Goal: Task Accomplishment & Management: Complete application form

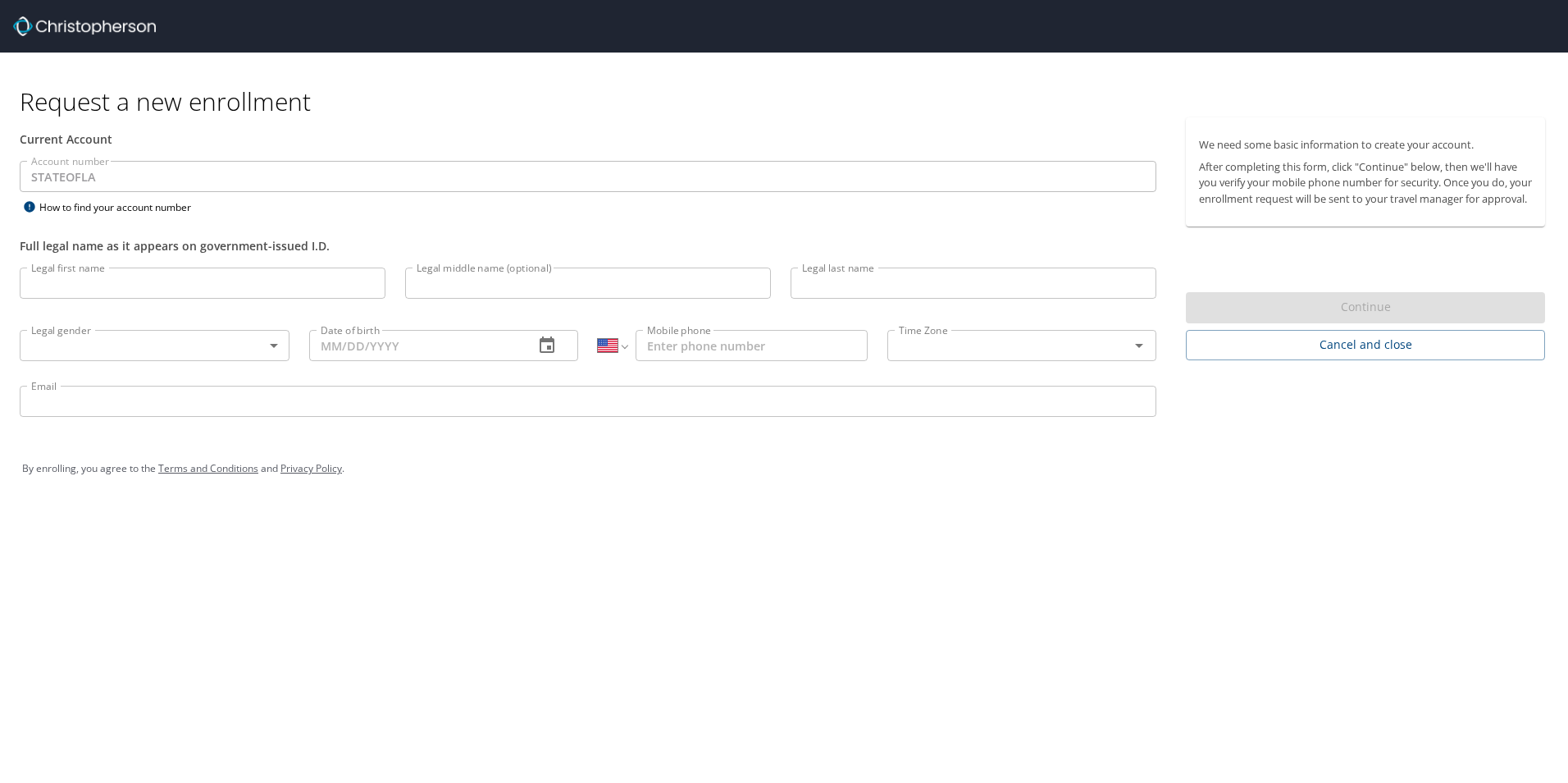
select select "US"
click at [226, 283] on input "Legal first name" at bounding box center [202, 282] width 366 height 31
type input "[PERSON_NAME]"
click at [671, 267] on input "Legal middle name (optional)" at bounding box center [588, 282] width 366 height 31
click at [990, 268] on input "Legal last name" at bounding box center [973, 282] width 366 height 31
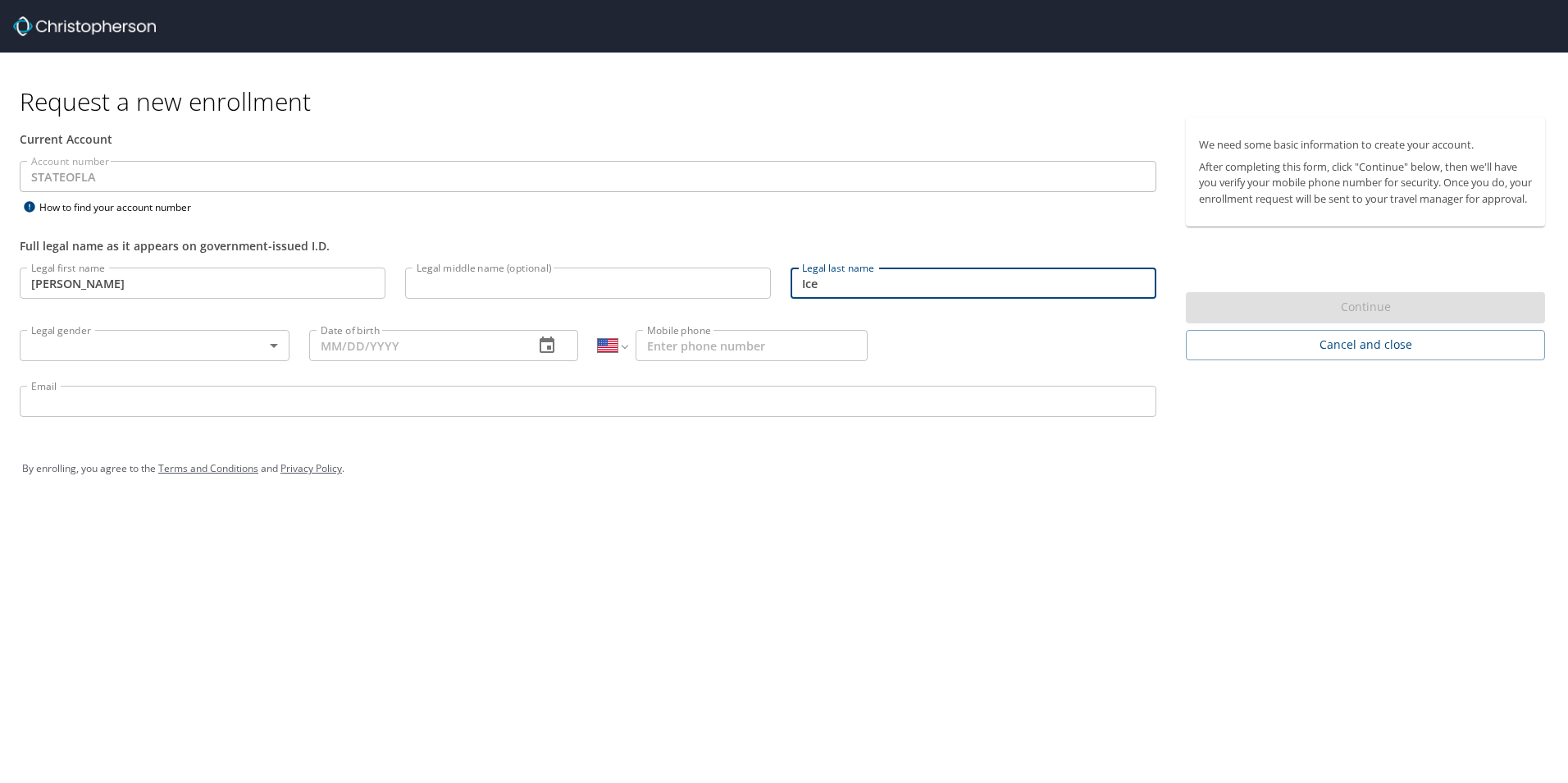
type input "Ice"
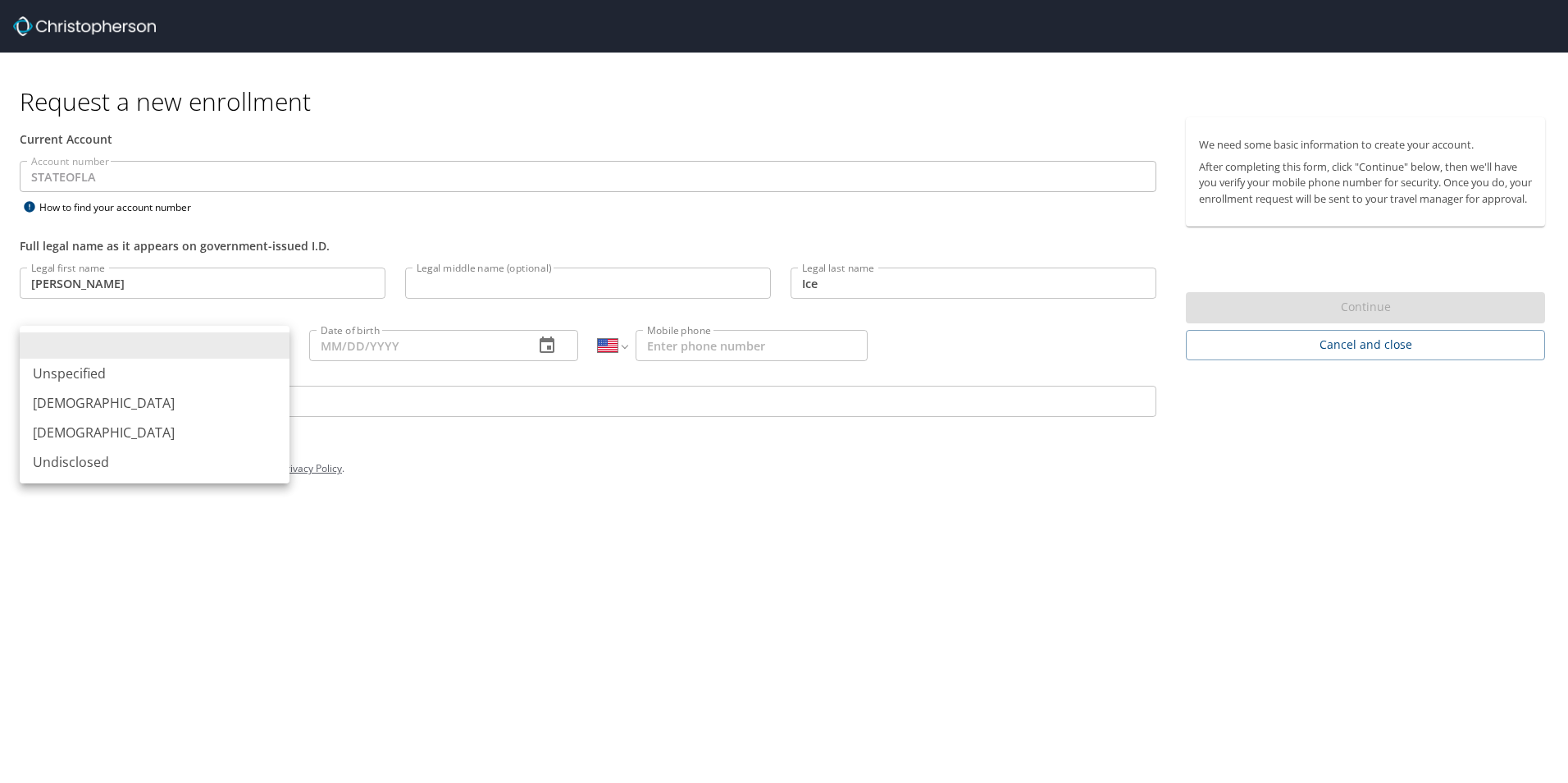
click at [196, 351] on body "Request a new enrollment Current Account Account number STATEOFLA Account numbe…" at bounding box center [784, 391] width 1568 height 783
click at [134, 427] on li "[DEMOGRAPHIC_DATA]" at bounding box center [154, 432] width 270 height 30
type input "[DEMOGRAPHIC_DATA]"
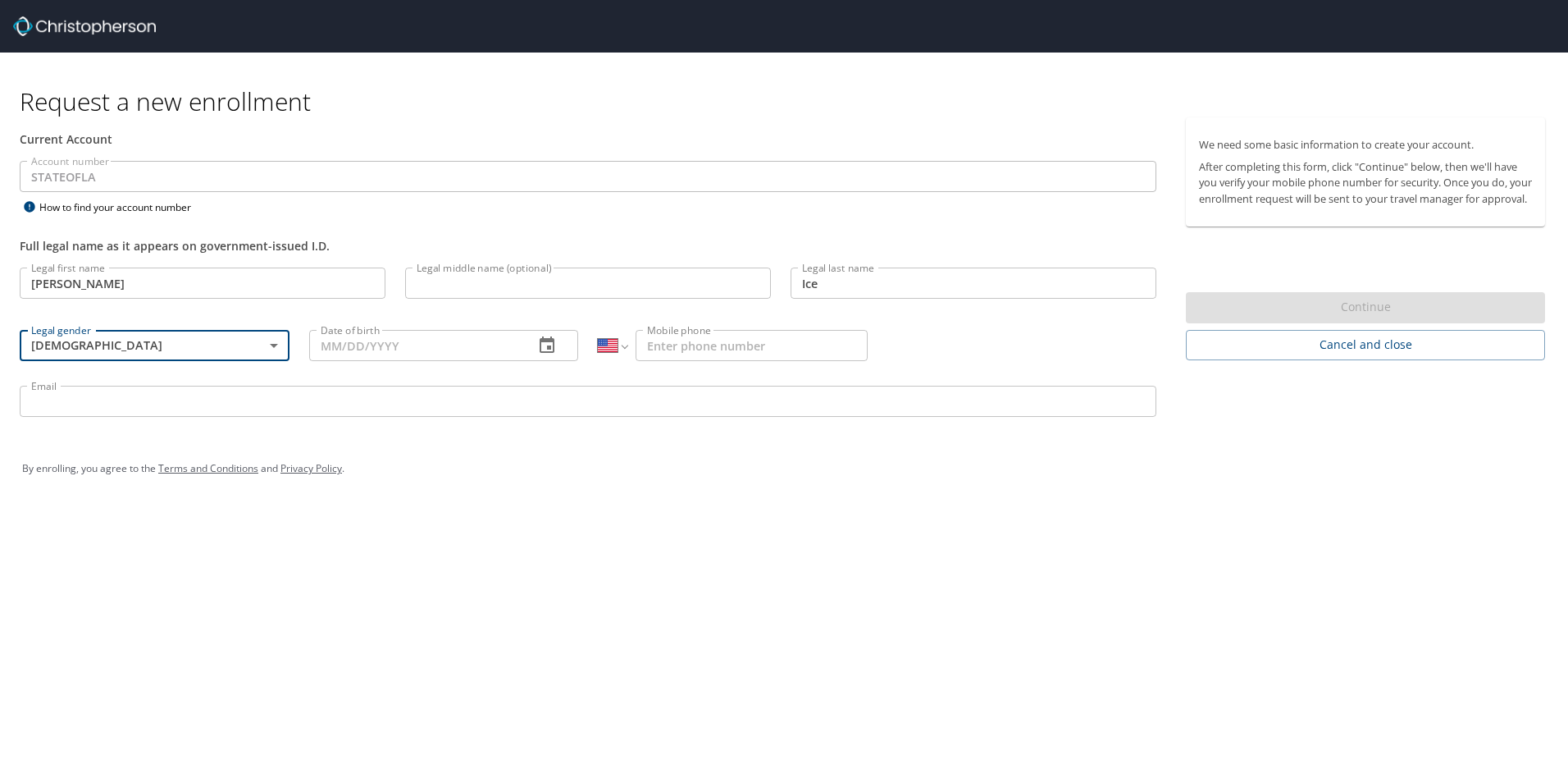
click at [342, 334] on input "Date of birth" at bounding box center [415, 345] width 212 height 31
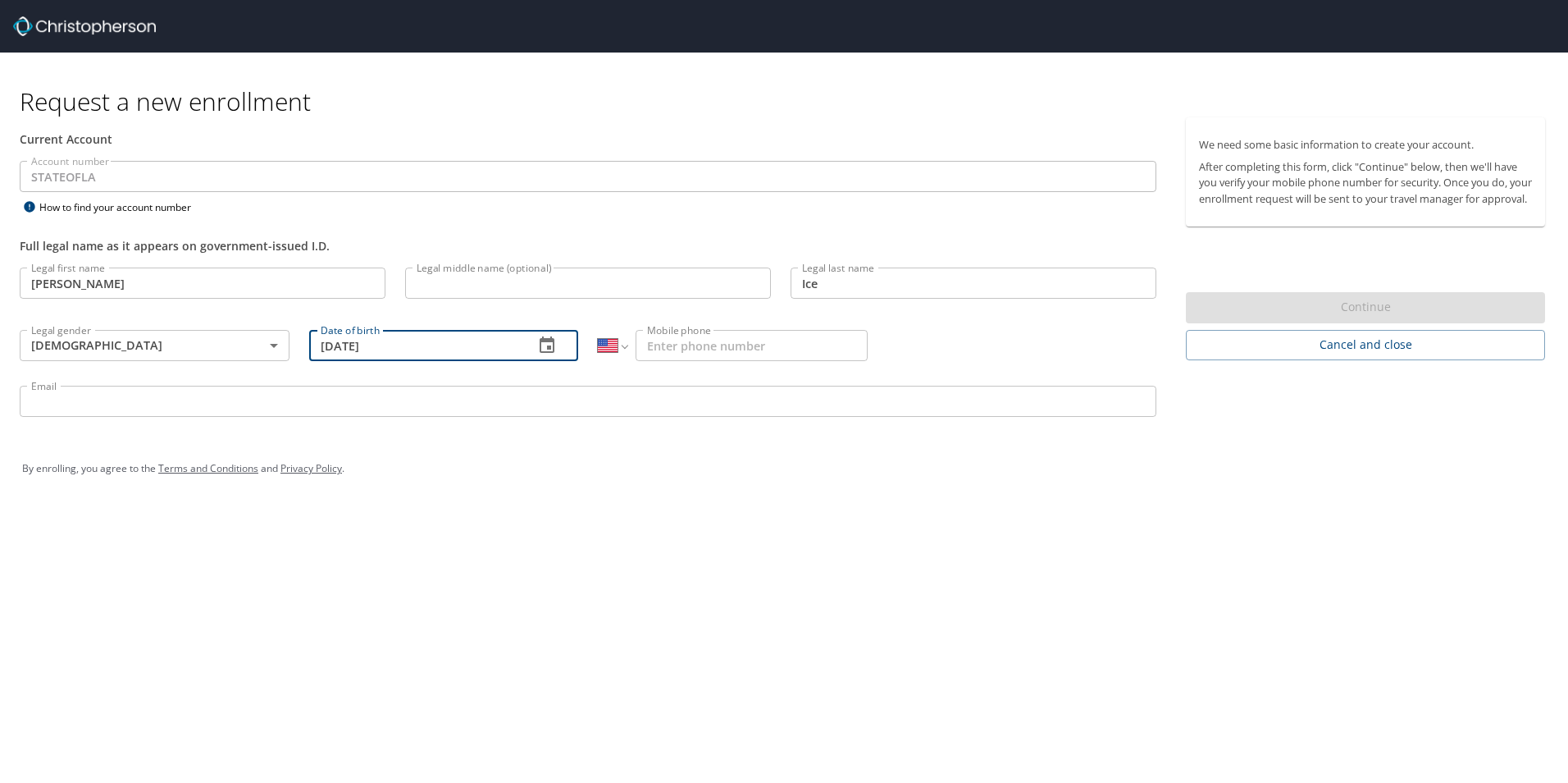
type input "[DATE]"
drag, startPoint x: 706, startPoint y: 362, endPoint x: 708, endPoint y: 347, distance: 15.1
click at [706, 361] on div "International [GEOGRAPHIC_DATA] [GEOGRAPHIC_DATA] [GEOGRAPHIC_DATA] [GEOGRAPHIC…" at bounding box center [732, 344] width 289 height 62
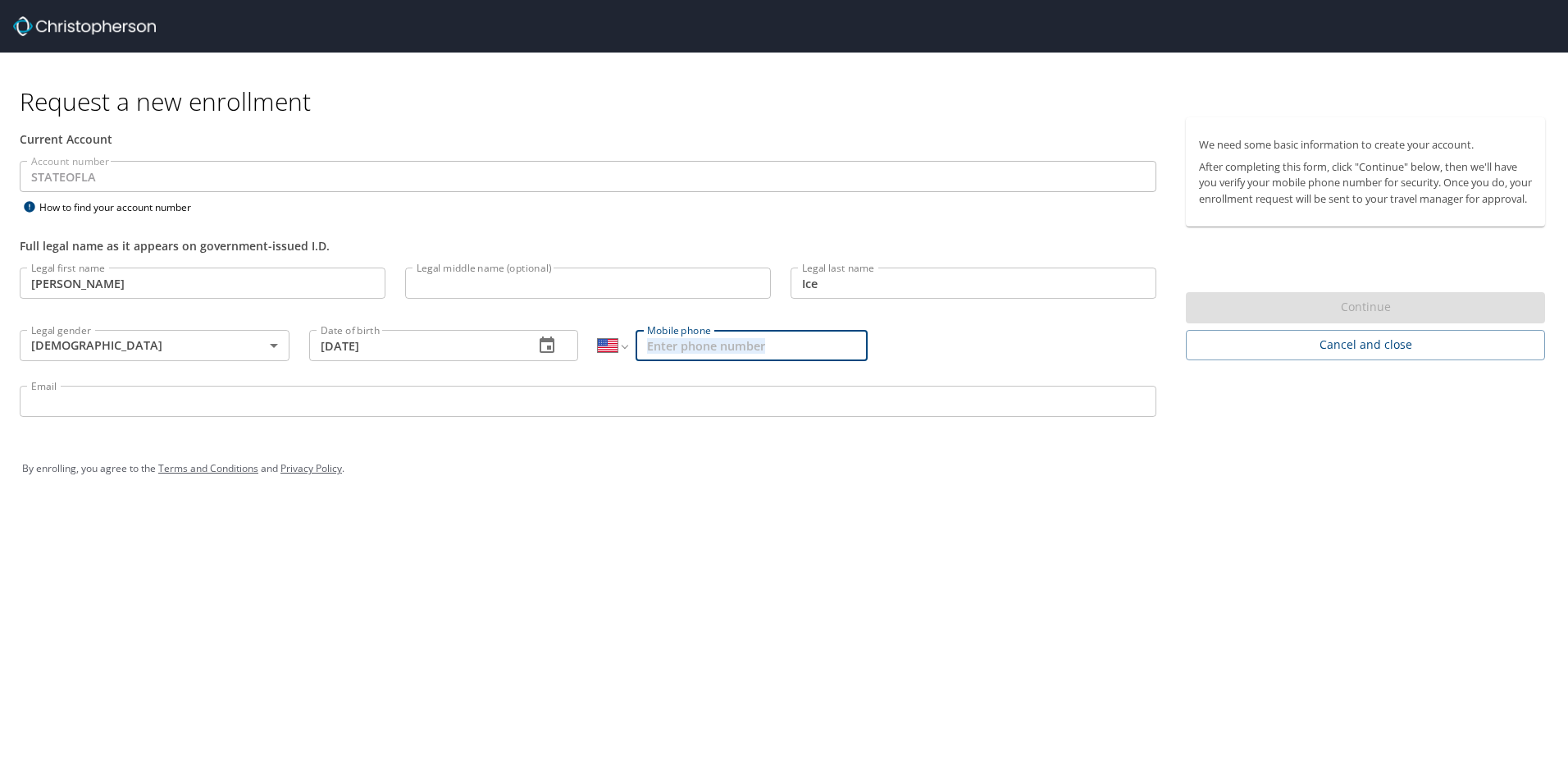
click at [708, 347] on input "Mobile phone" at bounding box center [752, 345] width 232 height 31
type input "[PHONE_NUMBER]"
drag, startPoint x: 545, startPoint y: 694, endPoint x: 536, endPoint y: 631, distance: 63.6
click at [545, 692] on div "Request a new enrollment Current Account Account number STATEOFLA Account numbe…" at bounding box center [784, 391] width 1568 height 783
click at [417, 413] on input "Email" at bounding box center [588, 401] width 1137 height 31
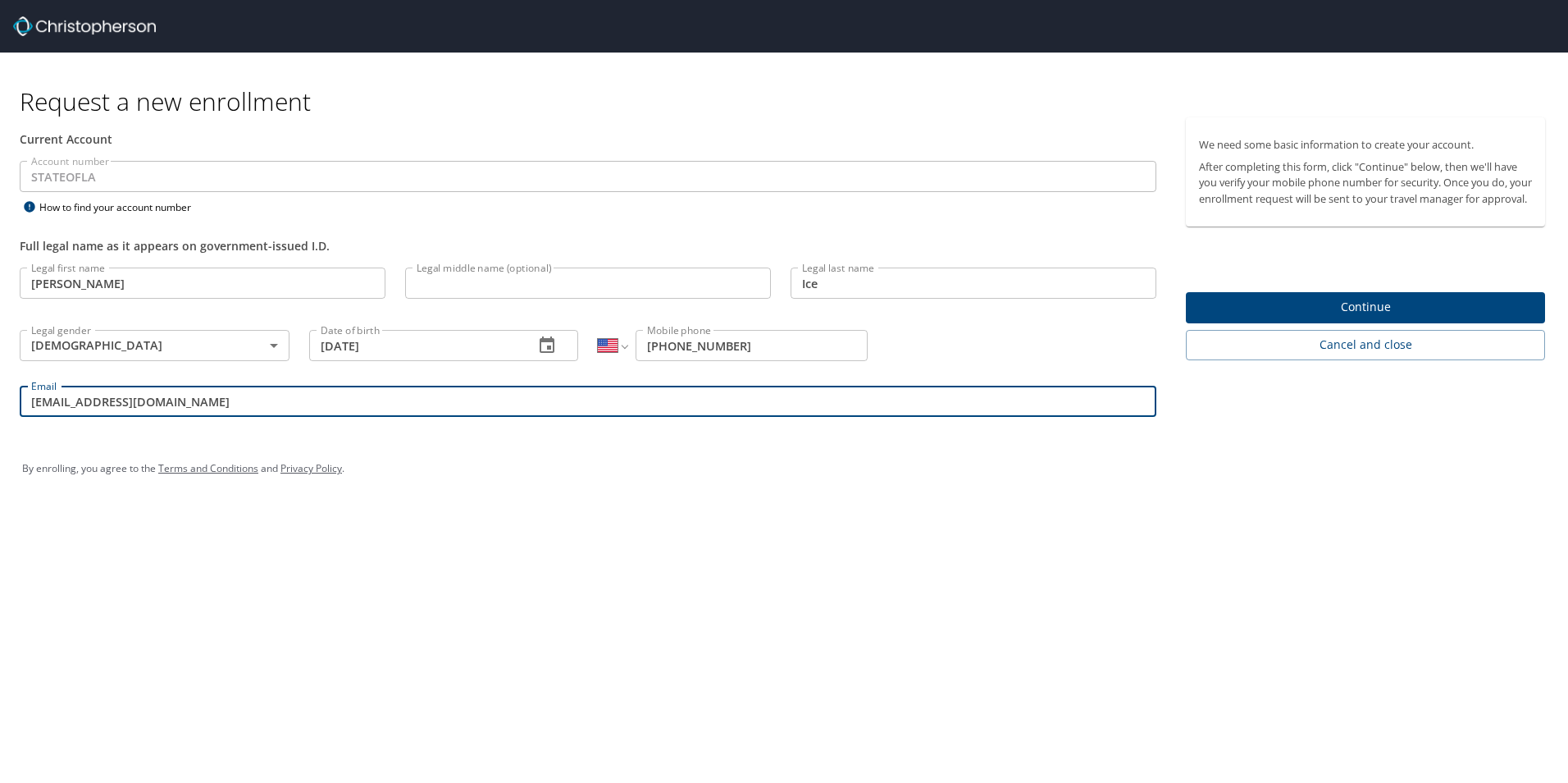
type input "[EMAIL_ADDRESS][DOMAIN_NAME]"
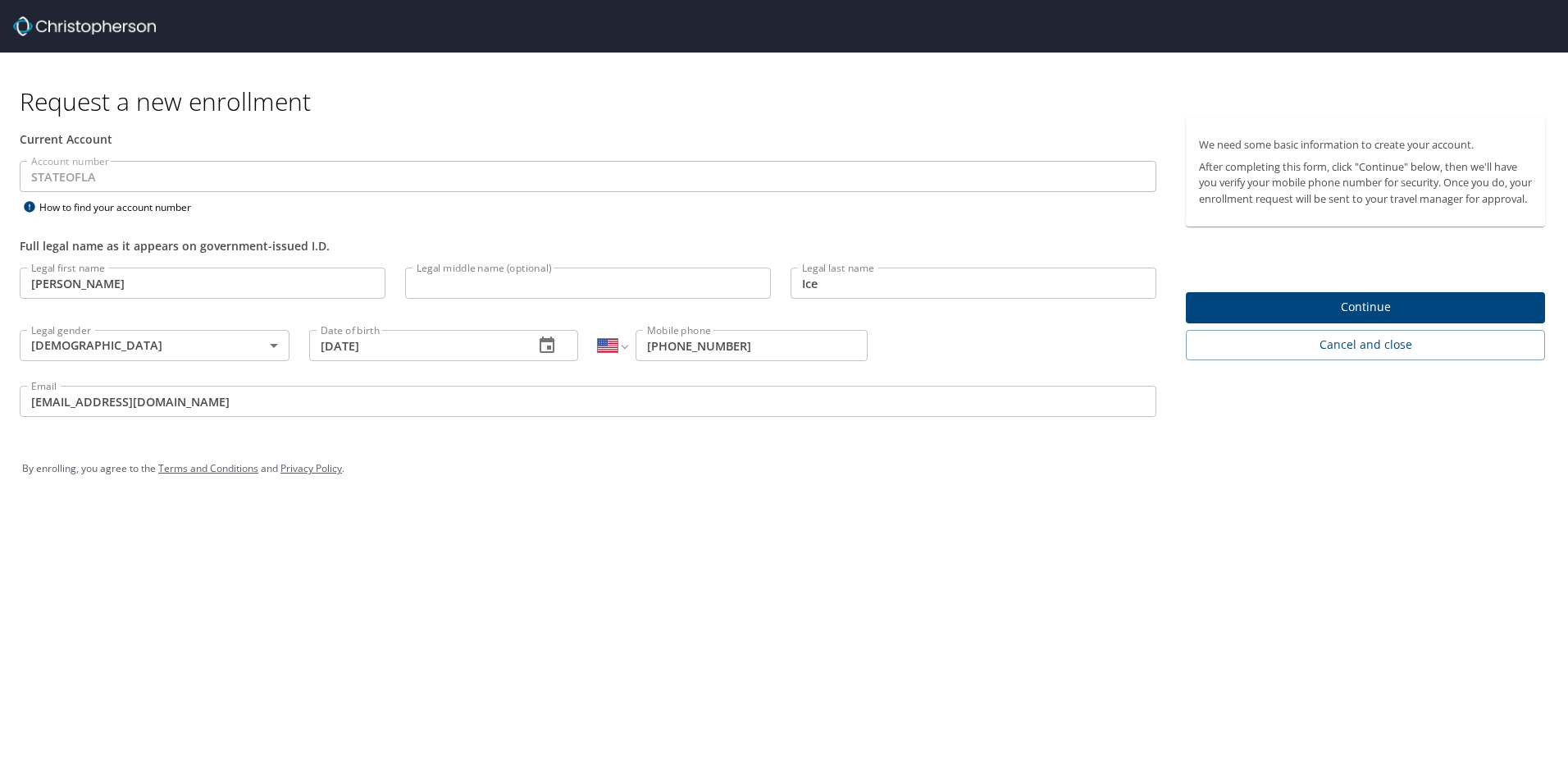
click at [746, 594] on div "Request a new enrollment Current Account Account number STATEOFLA Account numbe…" at bounding box center [784, 391] width 1568 height 783
click at [1356, 314] on span "Continue" at bounding box center [1365, 306] width 333 height 20
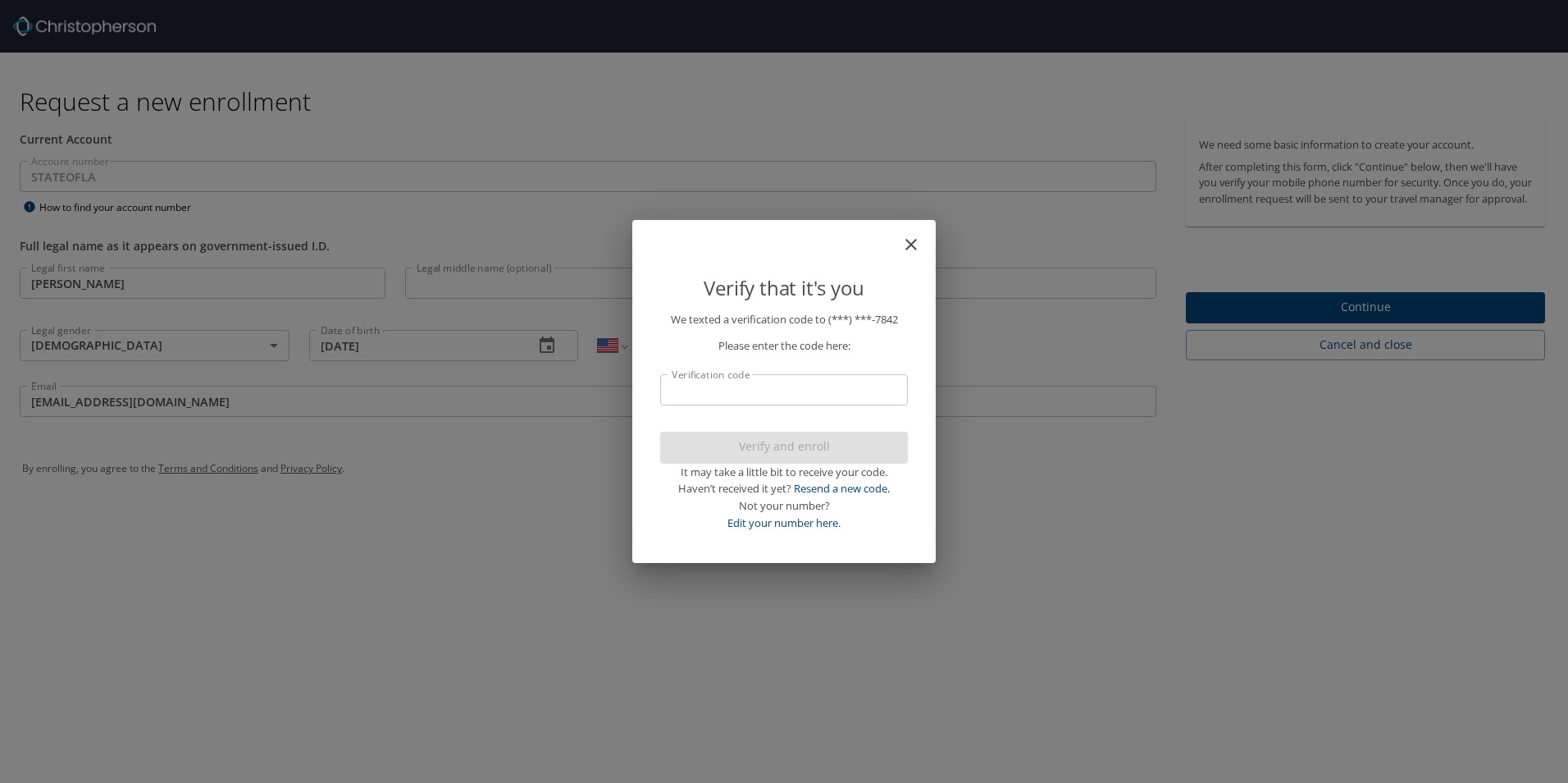
click at [829, 390] on input "Verification code" at bounding box center [784, 389] width 248 height 31
click at [886, 350] on p "Please enter the code here:" at bounding box center [784, 346] width 248 height 17
click at [803, 390] on input "11458" at bounding box center [784, 389] width 248 height 31
click at [798, 454] on div "Verify and enroll It may take a little bit to receive your code. Haven’t receiv…" at bounding box center [784, 481] width 248 height 100
click at [854, 390] on input "11458" at bounding box center [784, 389] width 248 height 31
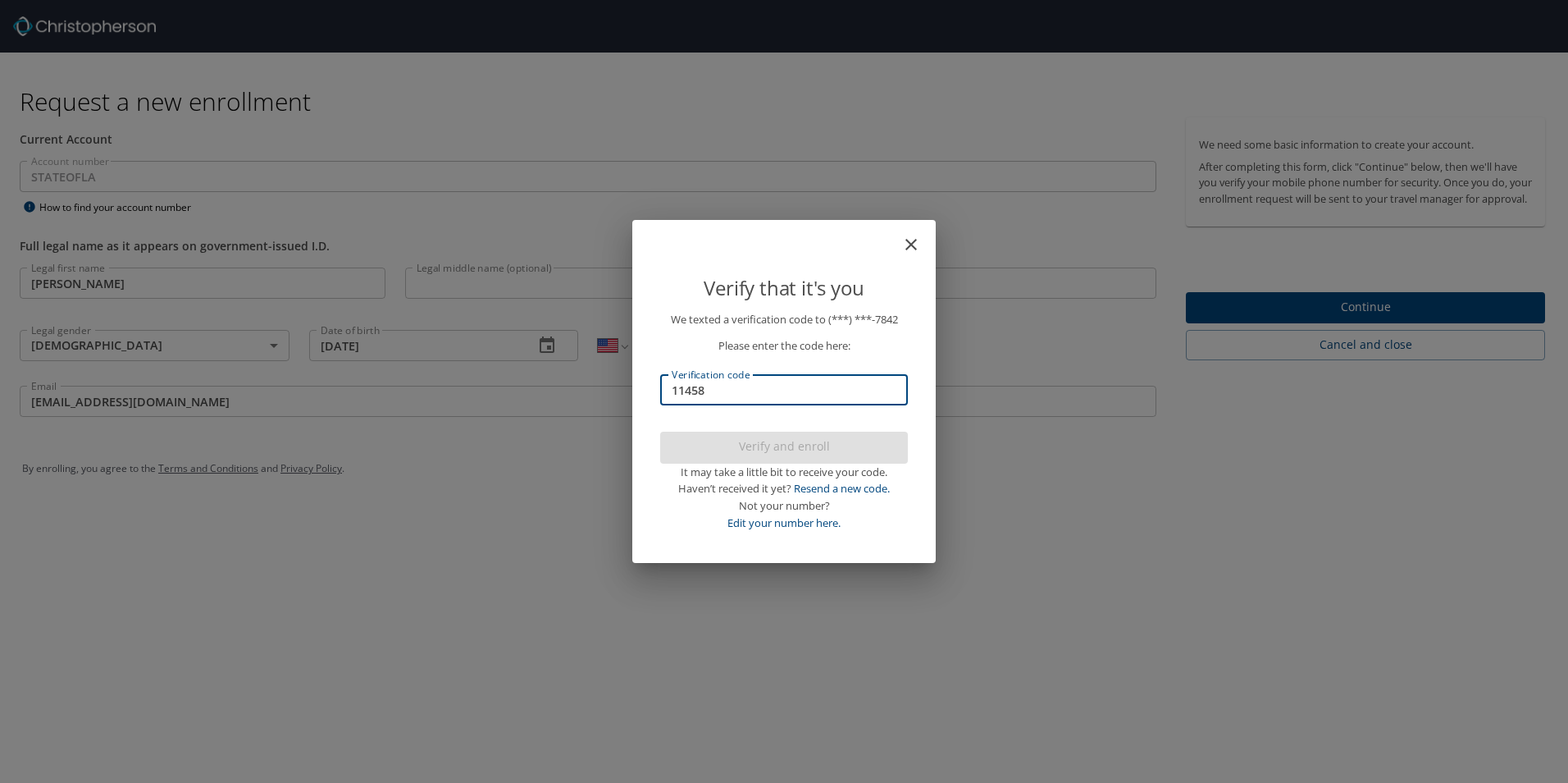
click at [669, 390] on input "11458" at bounding box center [784, 389] width 248 height 31
click at [749, 388] on input "11458" at bounding box center [784, 389] width 248 height 31
click at [746, 451] on div "Verify and enroll It may take a little bit to receive your code. Haven’t receiv…" at bounding box center [784, 481] width 248 height 100
click at [678, 388] on input "11458" at bounding box center [784, 389] width 248 height 31
type input "111458"
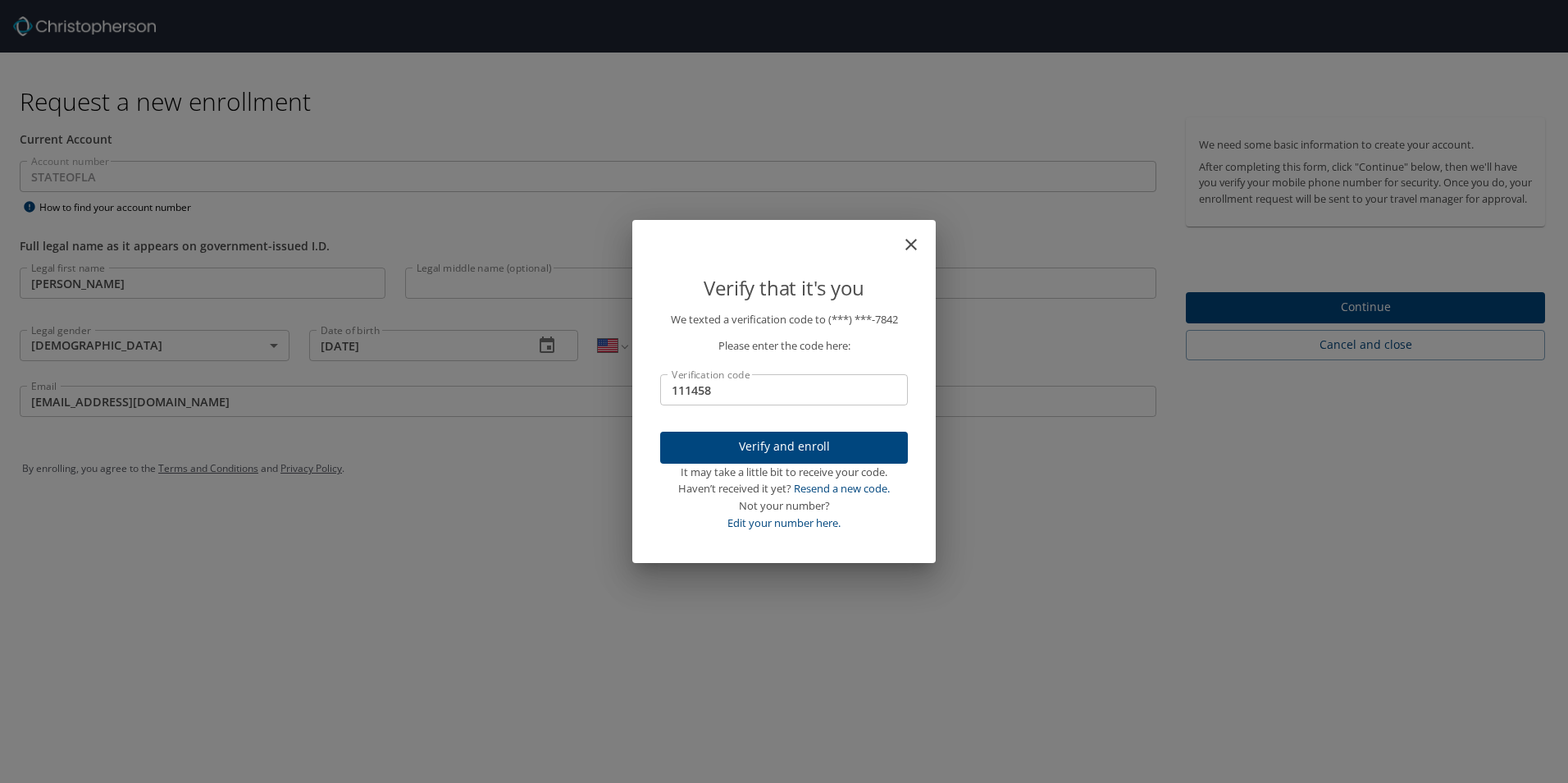
drag, startPoint x: 766, startPoint y: 463, endPoint x: 766, endPoint y: 454, distance: 9.0
click at [766, 454] on div "Verify and enroll It may take a little bit to receive your code. Haven’t receiv…" at bounding box center [784, 481] width 248 height 100
drag, startPoint x: 766, startPoint y: 454, endPoint x: 754, endPoint y: 442, distance: 17.0
click at [754, 442] on span "Verify and enroll" at bounding box center [784, 446] width 222 height 20
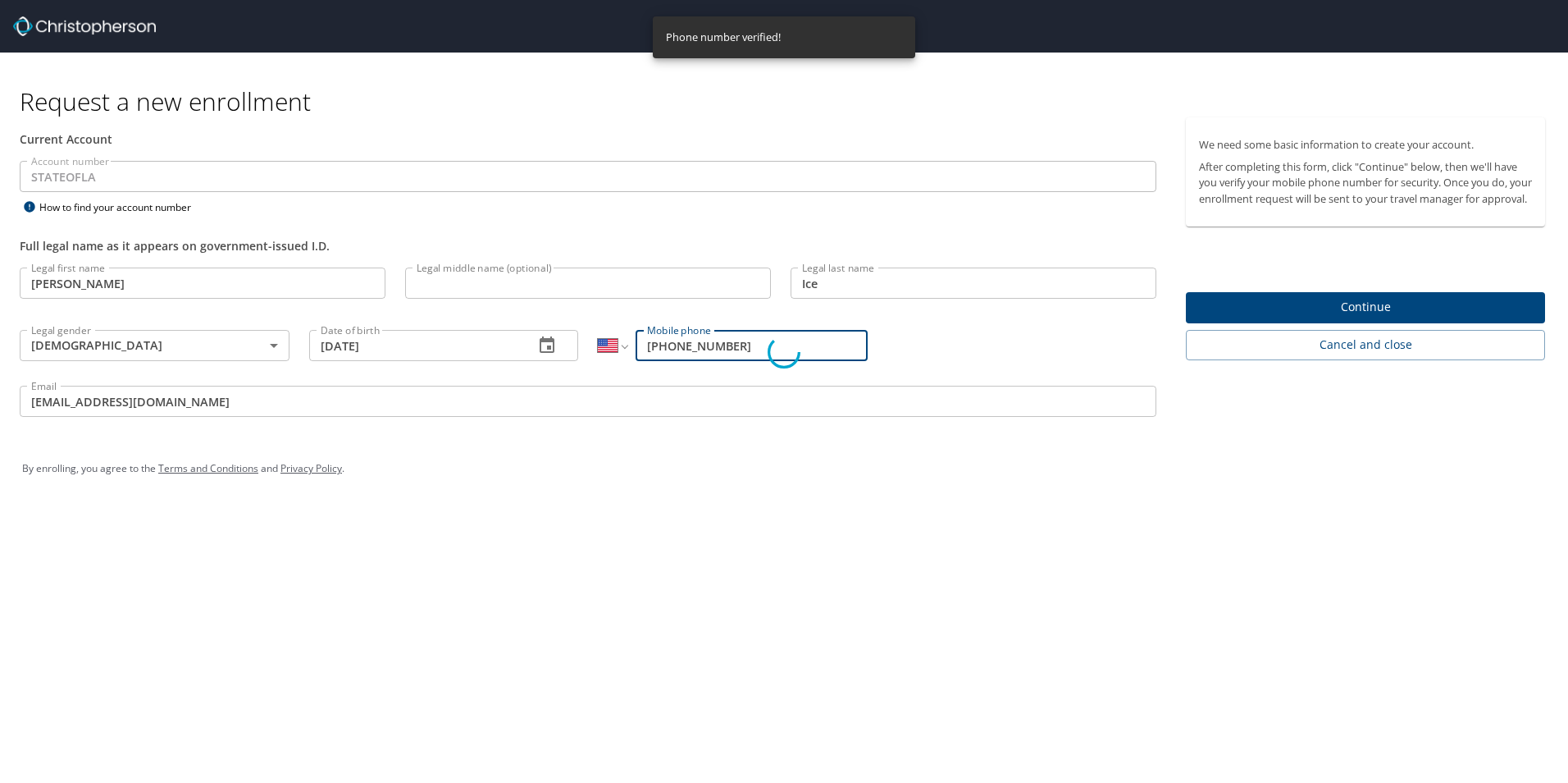
click at [753, 143] on div "Verify that it's you We texted a verification code to (***) ***- 7842 Please en…" at bounding box center [784, 391] width 1568 height 783
click at [1354, 322] on div "Verify that it's you We texted a verification code to (***) ***- 7842 Please en…" at bounding box center [784, 391] width 1568 height 783
